Goal: Task Accomplishment & Management: Complete application form

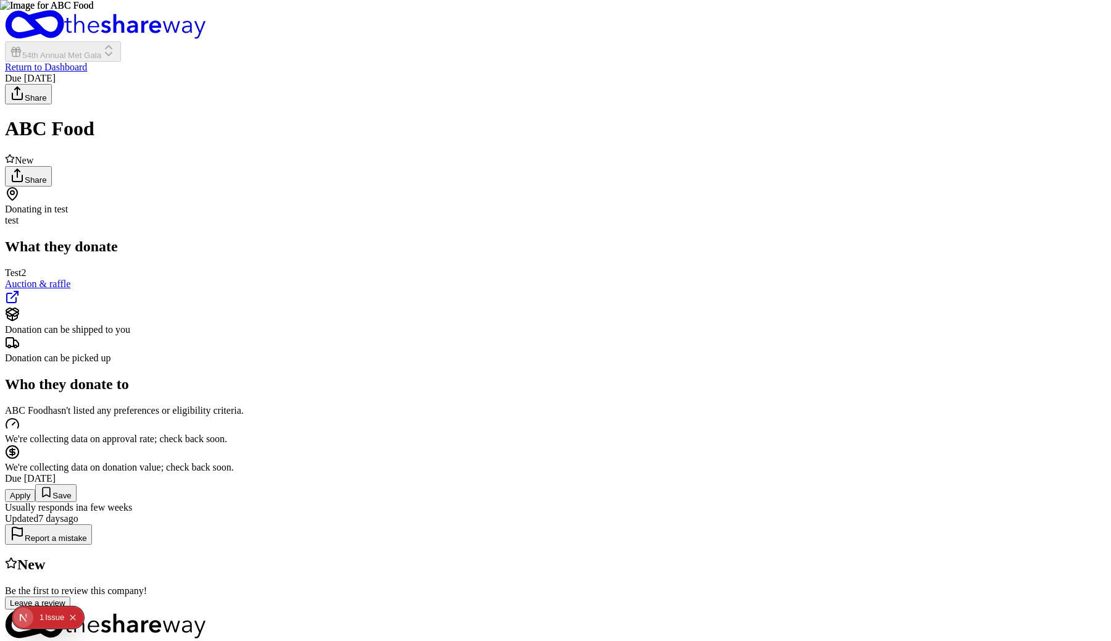
click at [866, 159] on div "ABC Food New Share Donating in test test What they donate Test2 Auction & raffl…" at bounding box center [555, 363] width 1101 height 492
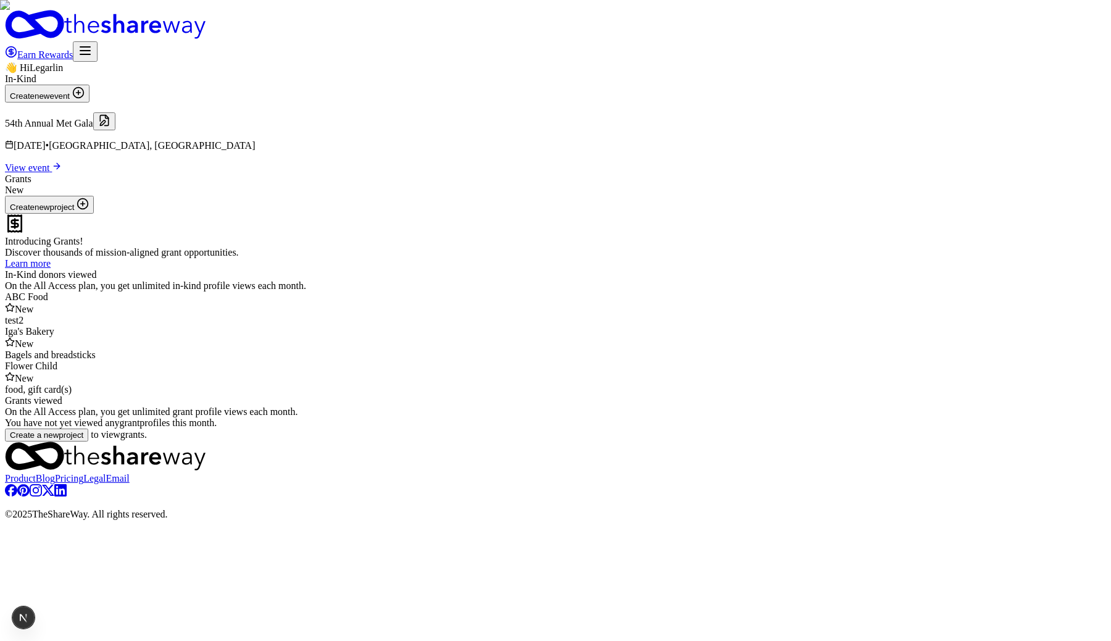
click at [115, 130] on button at bounding box center [104, 121] width 22 height 18
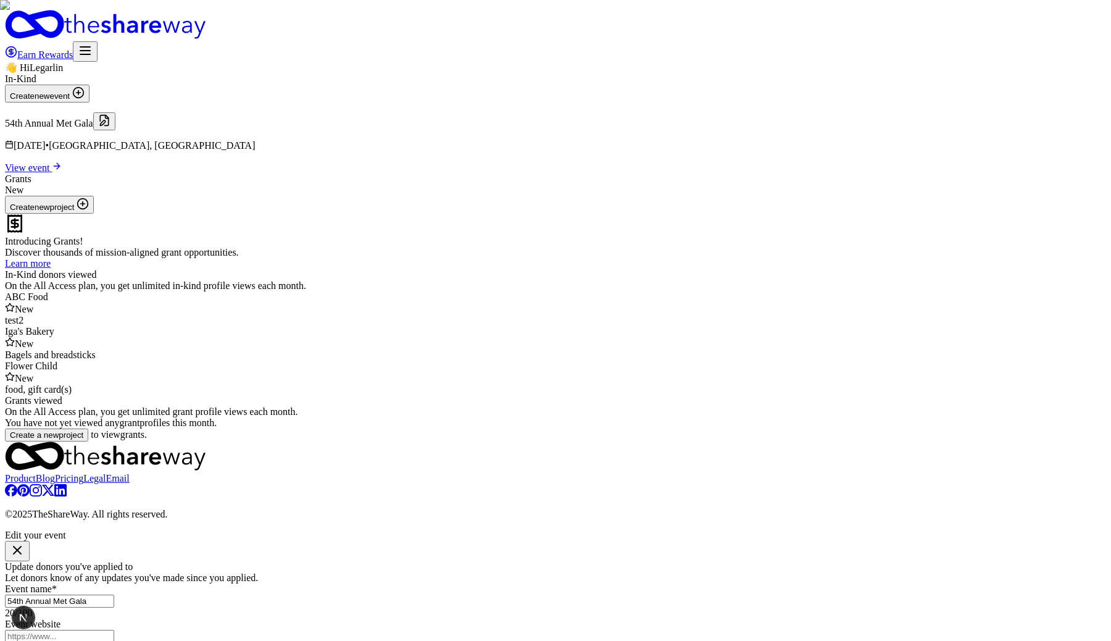
type input "40025"
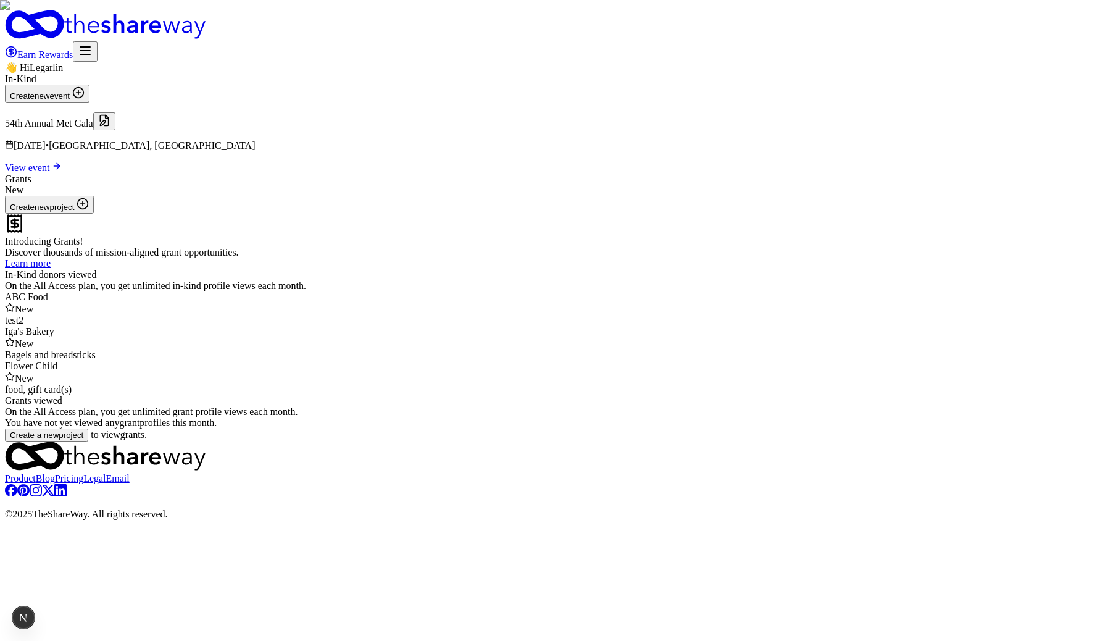
scroll to position [259, 0]
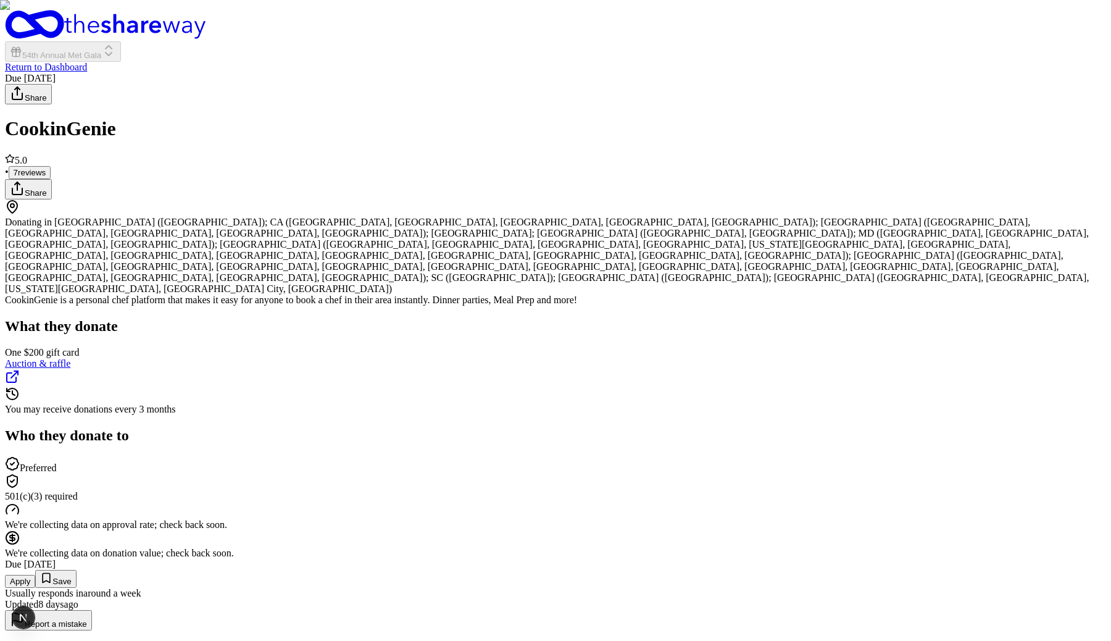
click at [35, 575] on button "Apply" at bounding box center [20, 581] width 30 height 13
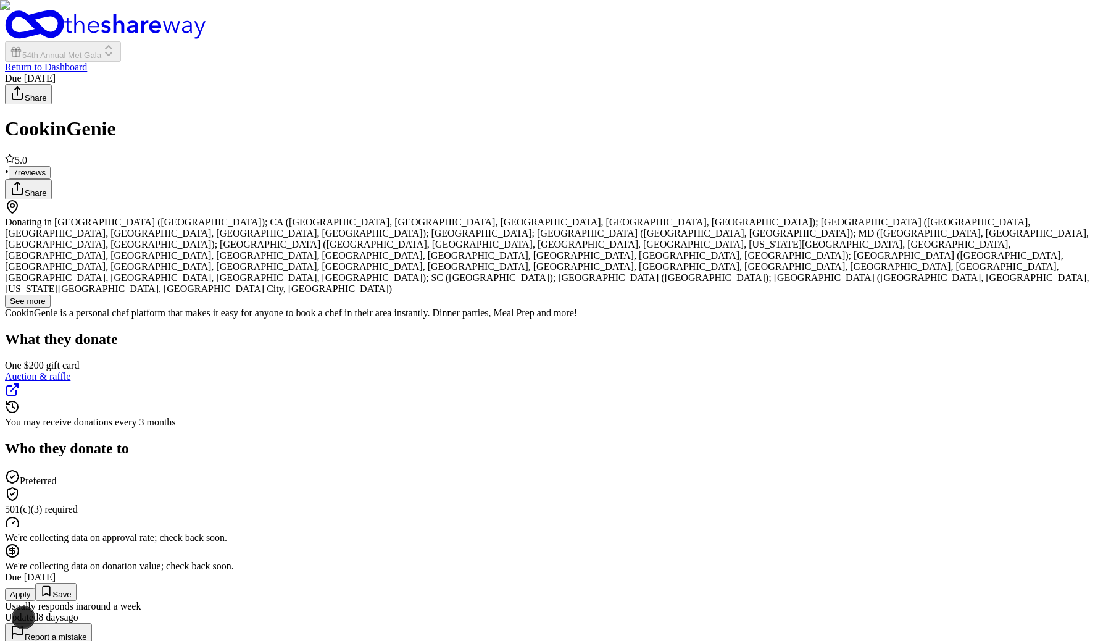
click at [35, 587] on button "Apply" at bounding box center [20, 593] width 30 height 13
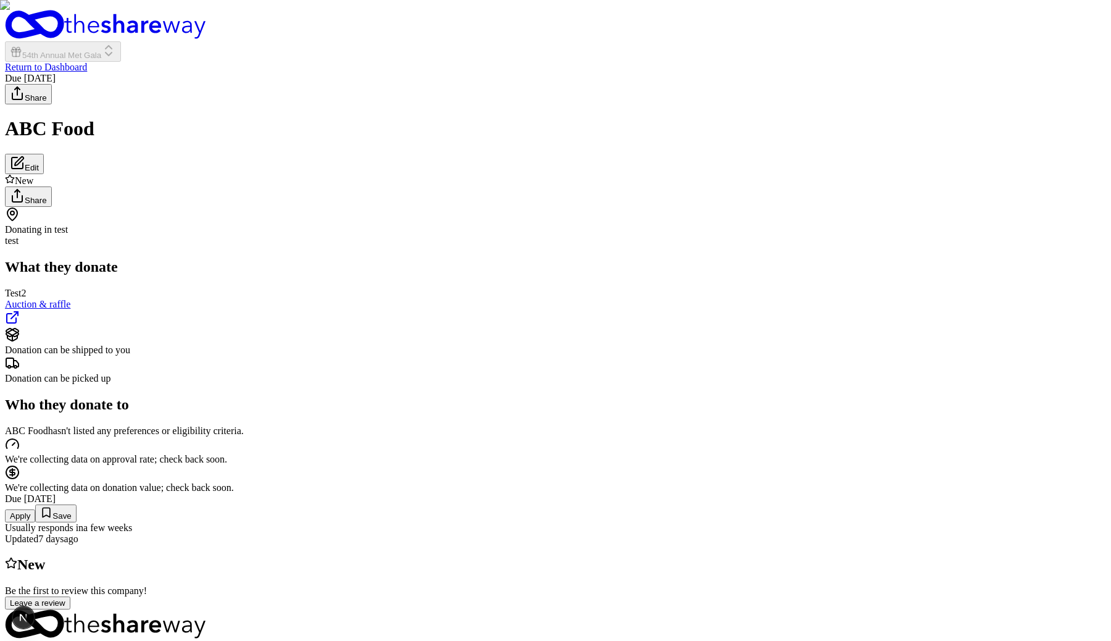
click at [35, 509] on button "Apply" at bounding box center [20, 515] width 30 height 13
click at [41, 29] on icon "Home" at bounding box center [25, 25] width 33 height 22
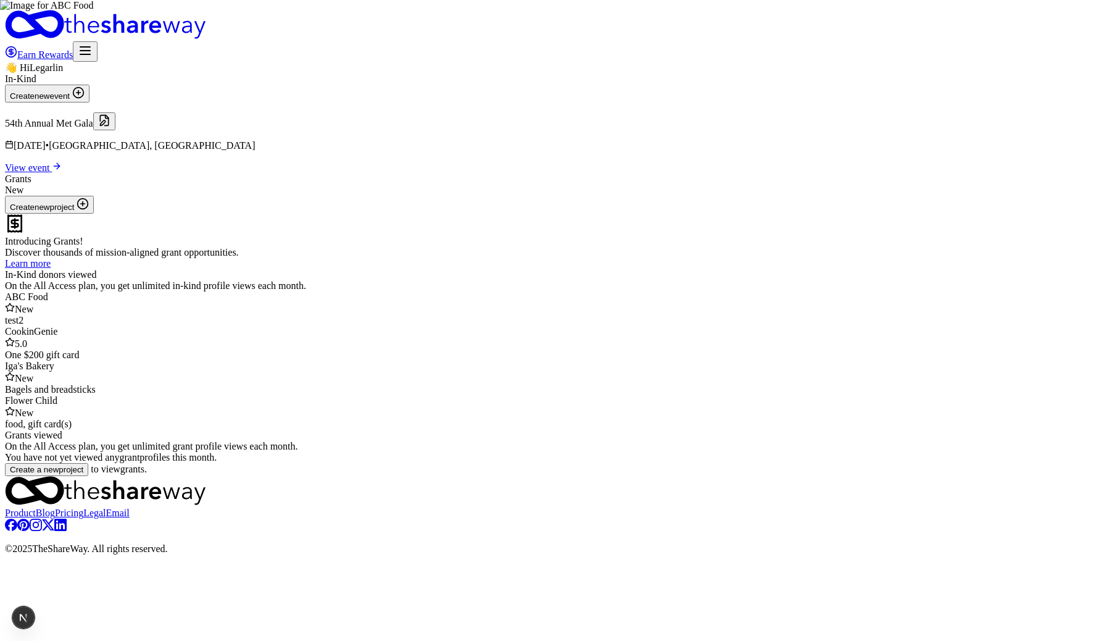
click at [93, 43] on icon "button" at bounding box center [85, 50] width 15 height 15
click at [908, 140] on button "Logout" at bounding box center [896, 133] width 35 height 13
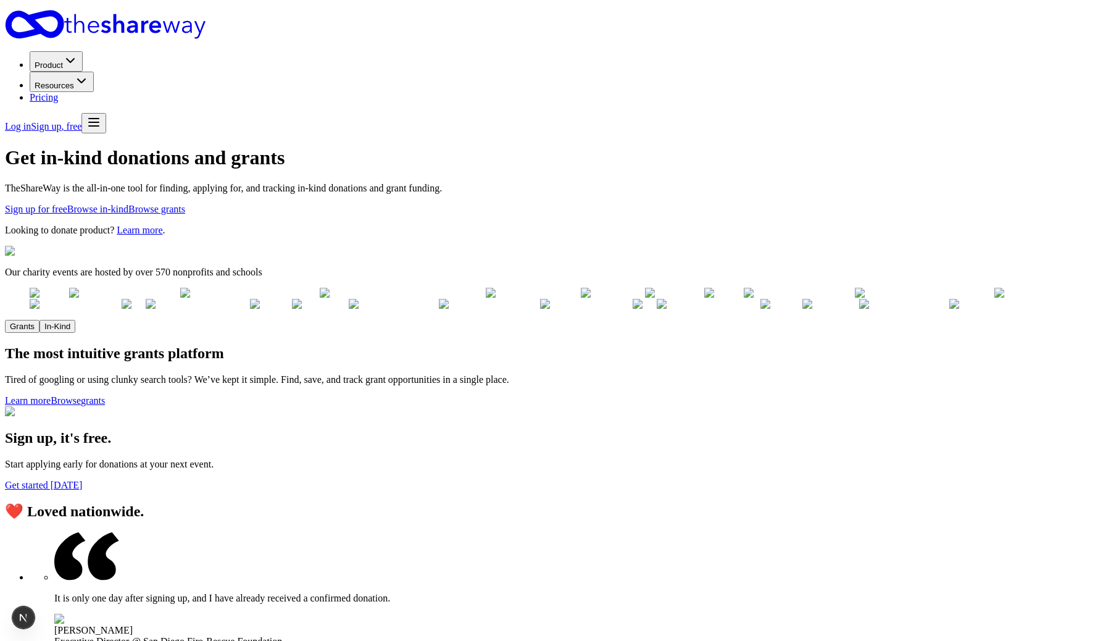
click at [31, 121] on link "Log in" at bounding box center [18, 126] width 26 height 10
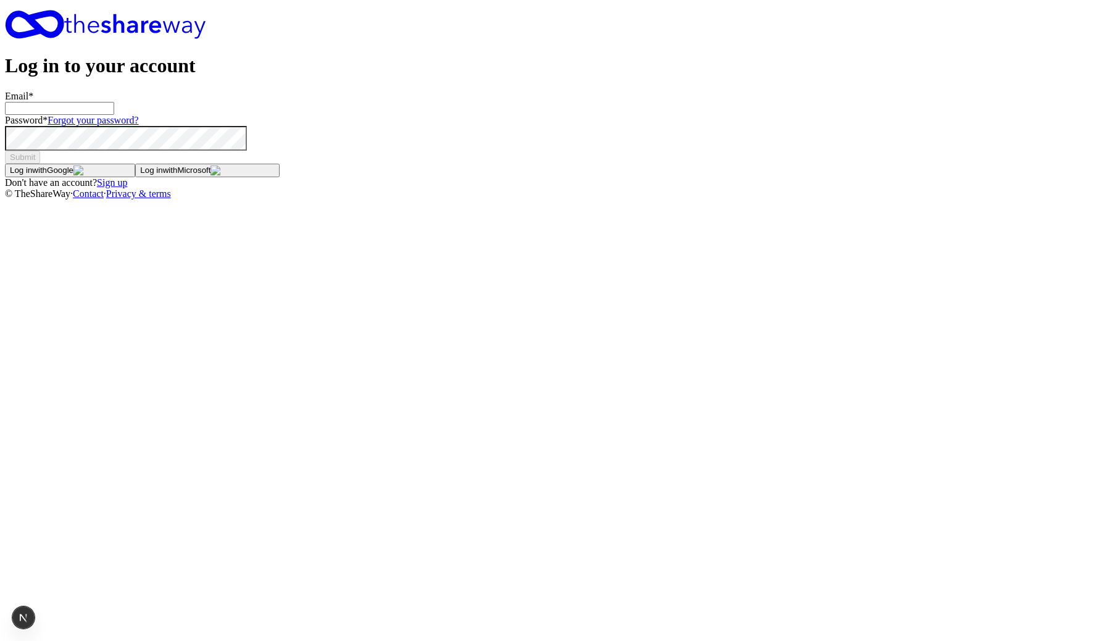
click at [114, 115] on input "Email *" at bounding box center [59, 108] width 109 height 13
type input "[EMAIL_ADDRESS][DOMAIN_NAME]"
click at [5, 151] on button "Submit" at bounding box center [22, 157] width 35 height 13
